Goal: Communication & Community: Answer question/provide support

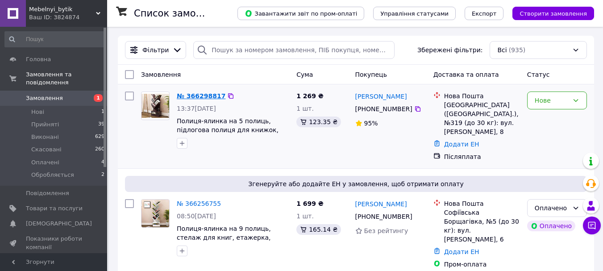
click at [198, 100] on link "№ 366298817" at bounding box center [201, 95] width 49 height 7
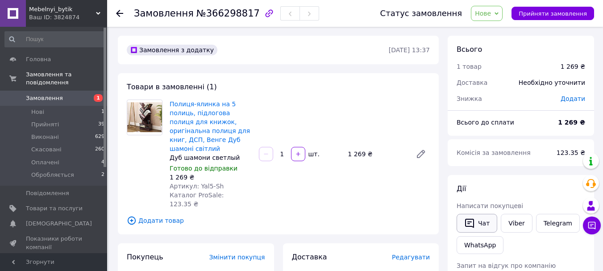
click at [482, 223] on button "Чат" at bounding box center [477, 223] width 41 height 19
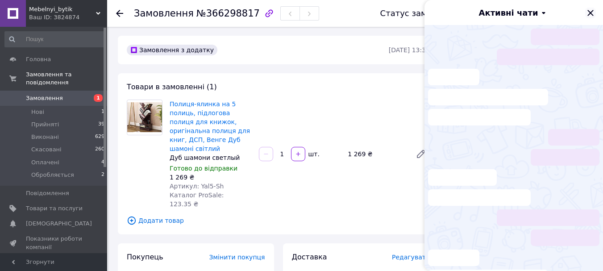
click at [594, 14] on icon "Закрити" at bounding box center [590, 13] width 11 height 11
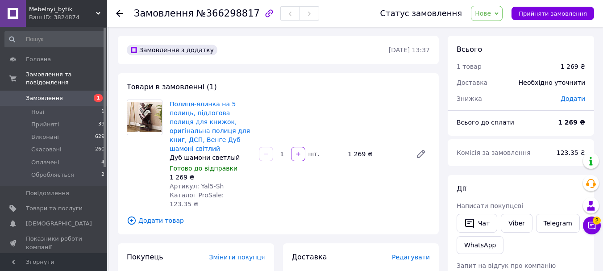
scroll to position [134, 0]
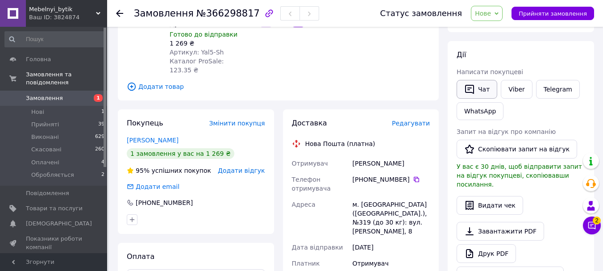
click at [471, 87] on icon "button" at bounding box center [469, 89] width 9 height 9
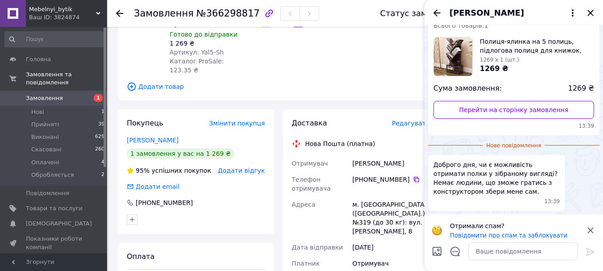
scroll to position [53, 0]
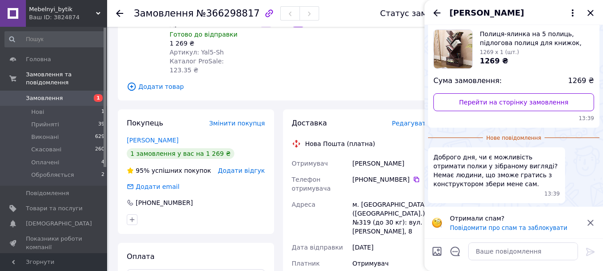
click at [592, 222] on icon at bounding box center [590, 222] width 11 height 11
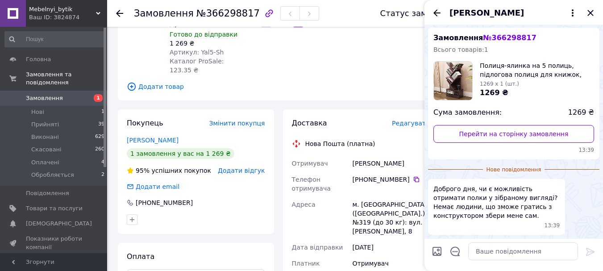
scroll to position [21, 0]
click at [510, 253] on textarea at bounding box center [523, 251] width 110 height 18
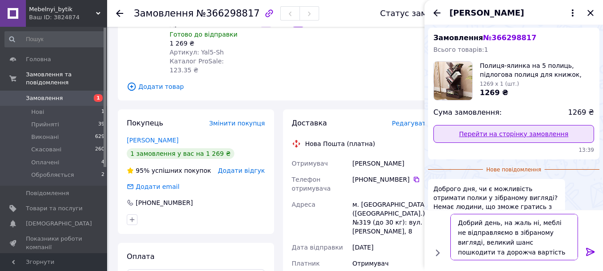
type textarea "Добрий день, на жаль ні, меблі не відправляємо в зібраному вигляді, великий шан…"
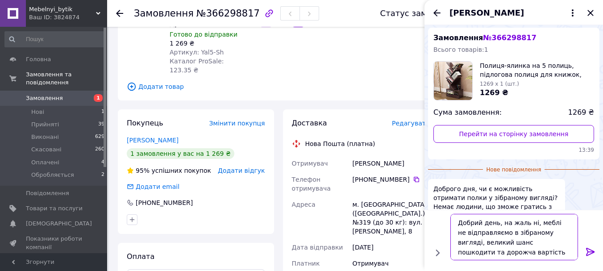
click at [530, 252] on textarea "Добрий день, на жаль ні, меблі не відправляємо в зібраному вигляді, великий шан…" at bounding box center [514, 237] width 128 height 46
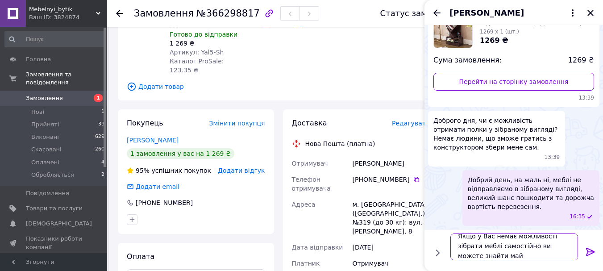
scroll to position [1, 0]
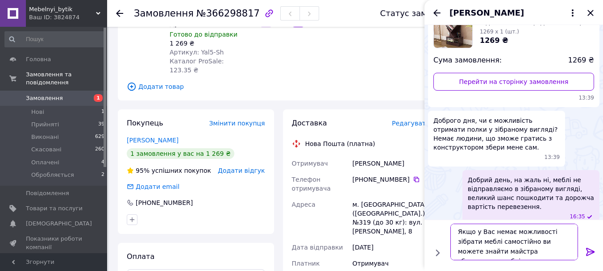
type textarea "Якщо у Вас немає можливості зібрати меблі самостійно ви можете знайти майстра з…"
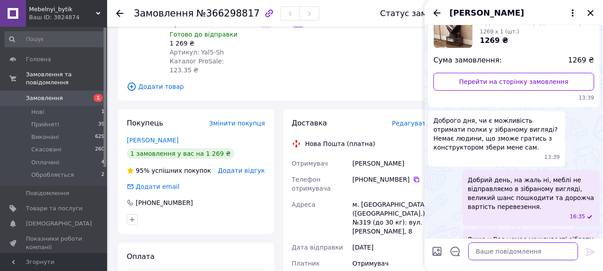
scroll to position [114, 0]
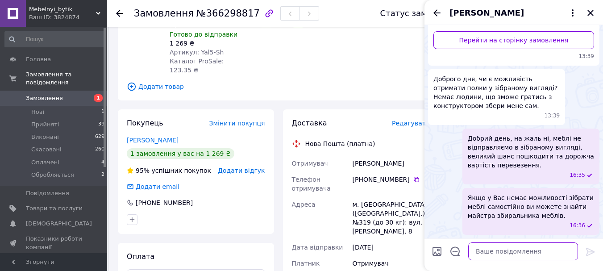
click at [523, 253] on textarea at bounding box center [523, 251] width 110 height 18
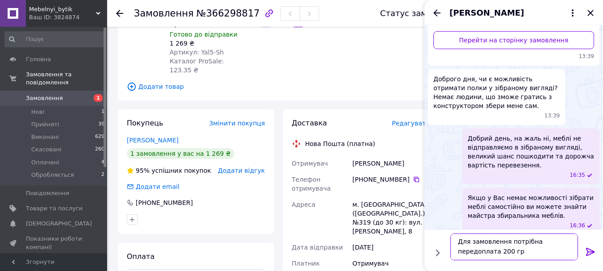
type textarea "Для замовлення потрібна передоплата 200 грн"
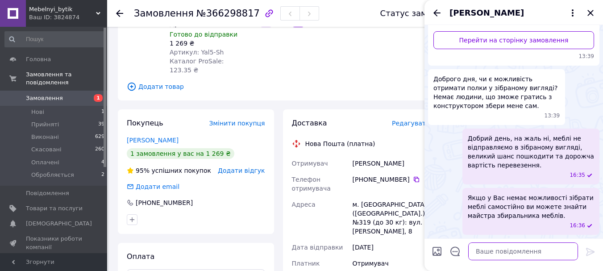
scroll to position [156, 0]
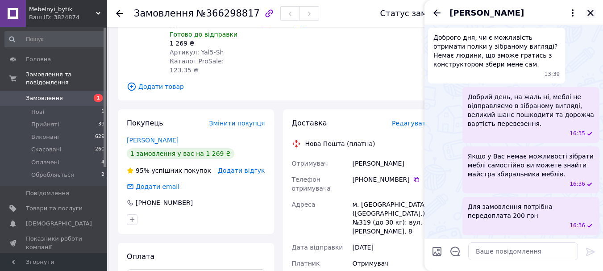
click at [592, 10] on icon "Закрити" at bounding box center [590, 13] width 11 height 11
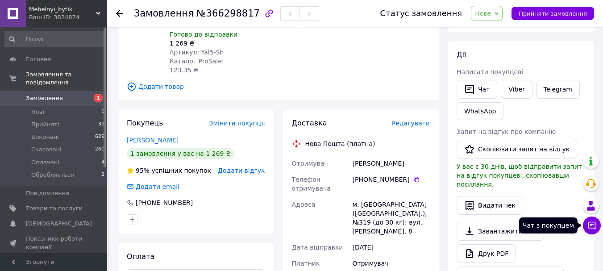
click at [588, 220] on button "Чат з покупцем" at bounding box center [592, 225] width 18 height 18
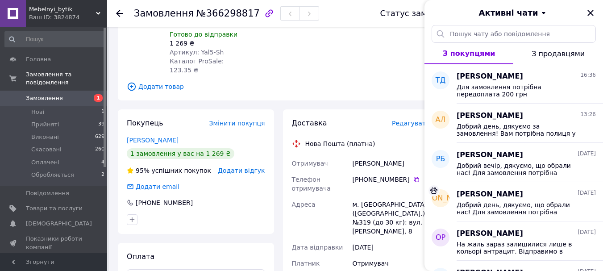
click at [60, 94] on span "Замовлення" at bounding box center [54, 98] width 57 height 8
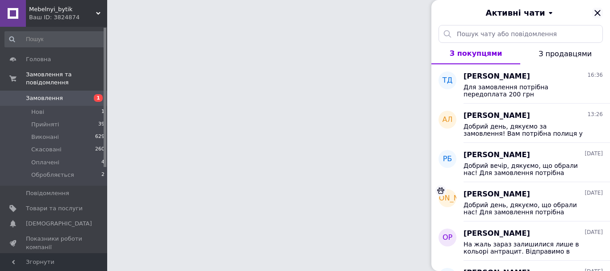
click at [599, 13] on icon "Закрити" at bounding box center [597, 13] width 11 height 11
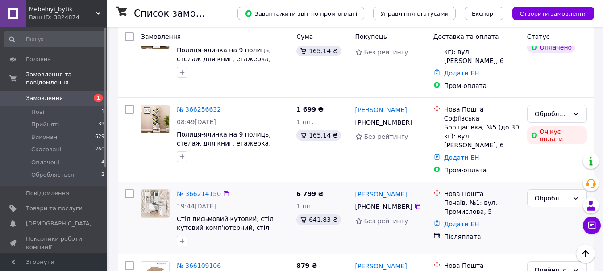
scroll to position [223, 0]
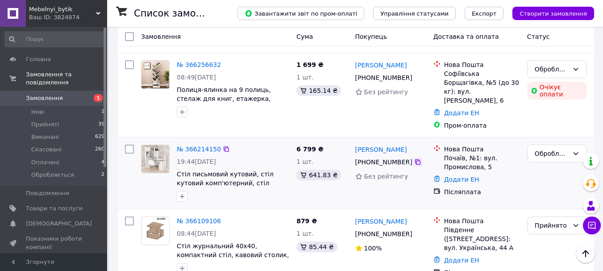
click at [415, 159] on icon at bounding box center [417, 161] width 5 height 5
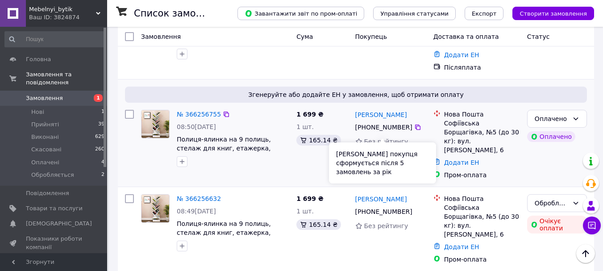
scroll to position [45, 0]
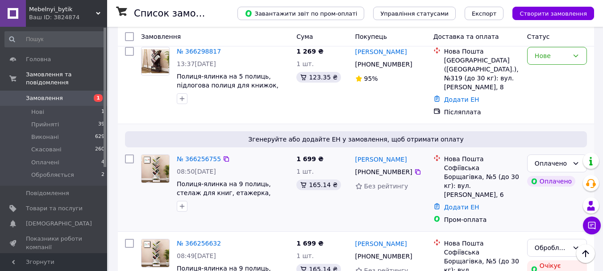
click at [407, 166] on div "[PHONE_NUMBER]" at bounding box center [383, 172] width 61 height 12
click at [415, 169] on icon at bounding box center [417, 171] width 5 height 5
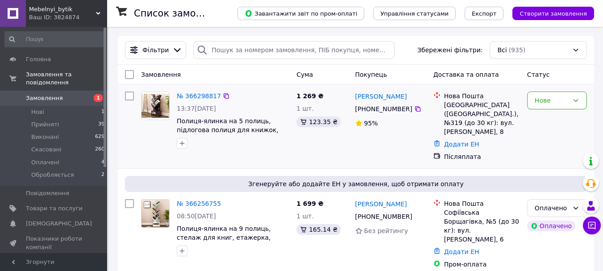
scroll to position [89, 0]
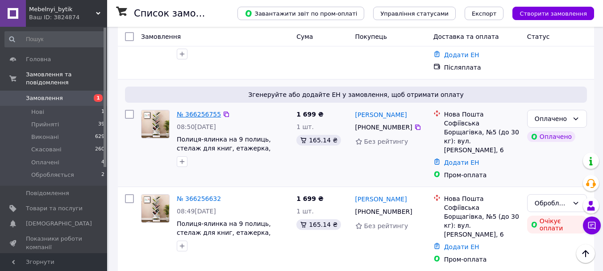
click at [193, 111] on link "№ 366256755" at bounding box center [199, 114] width 44 height 7
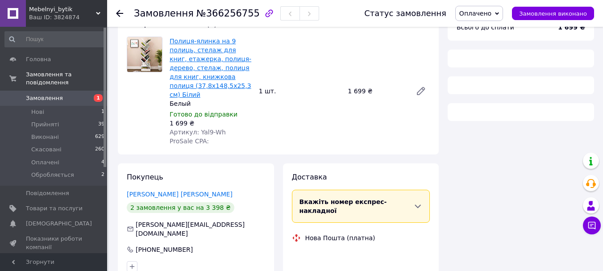
scroll to position [45, 0]
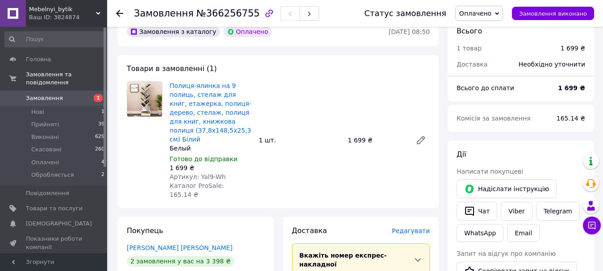
click at [85, 94] on span "1" at bounding box center [95, 98] width 25 height 8
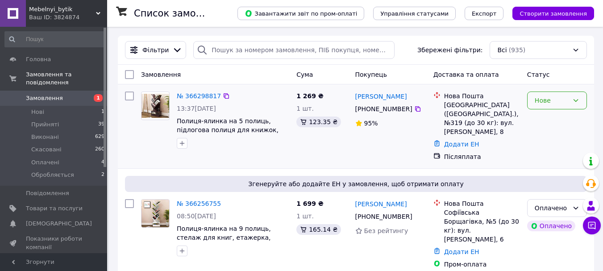
click at [544, 104] on div "Нове" at bounding box center [552, 101] width 34 height 10
click at [557, 181] on li "Обробляється" at bounding box center [556, 185] width 59 height 25
